Goal: Find specific page/section: Find specific page/section

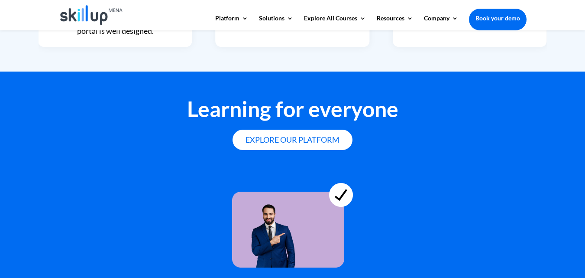
scroll to position [2458, 0]
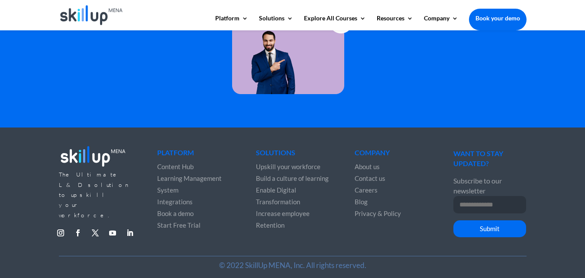
click at [173, 163] on span "Content Hub" at bounding box center [175, 166] width 36 height 8
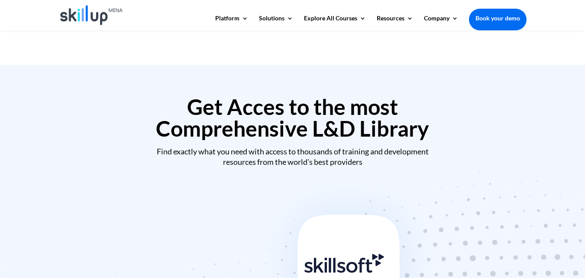
scroll to position [477, 0]
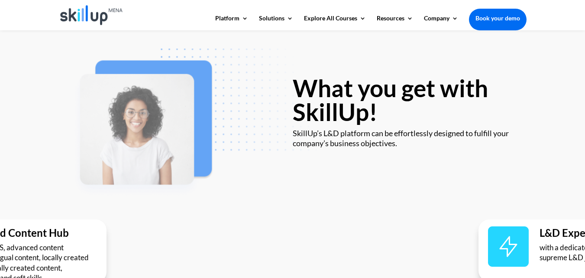
scroll to position [1332, 0]
